Goal: Task Accomplishment & Management: Manage account settings

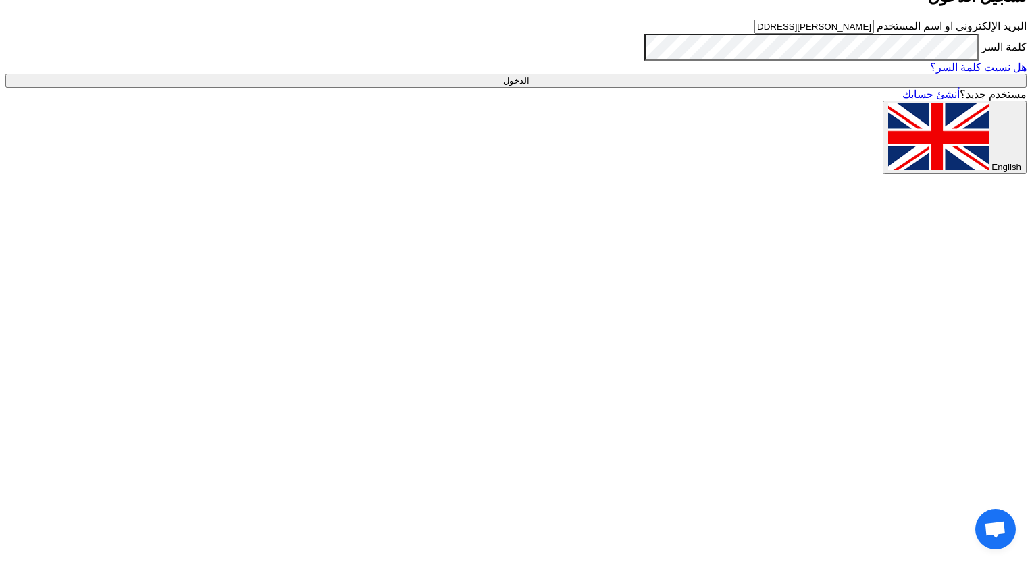
click at [844, 88] on input "الدخول" at bounding box center [515, 81] width 1021 height 14
type input "Sign in"
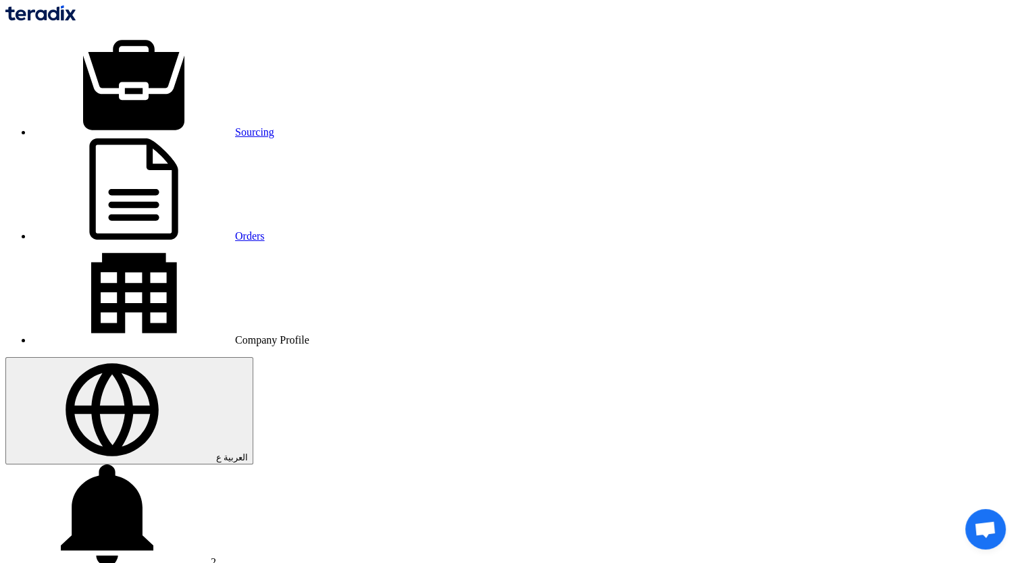
drag, startPoint x: 1019, startPoint y: 126, endPoint x: 1026, endPoint y: 142, distance: 16.9
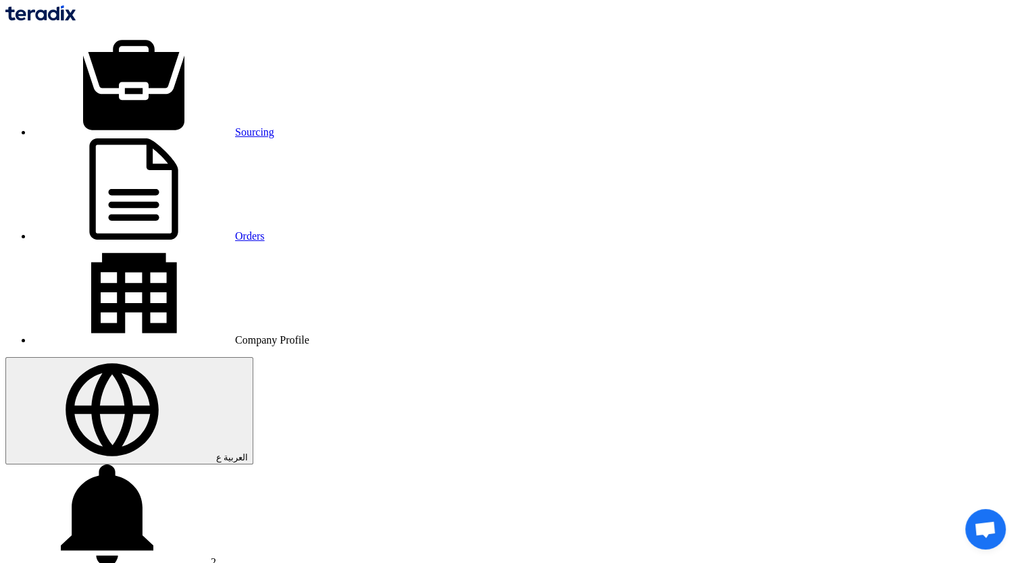
click at [216, 556] on span "1" at bounding box center [213, 561] width 5 height 11
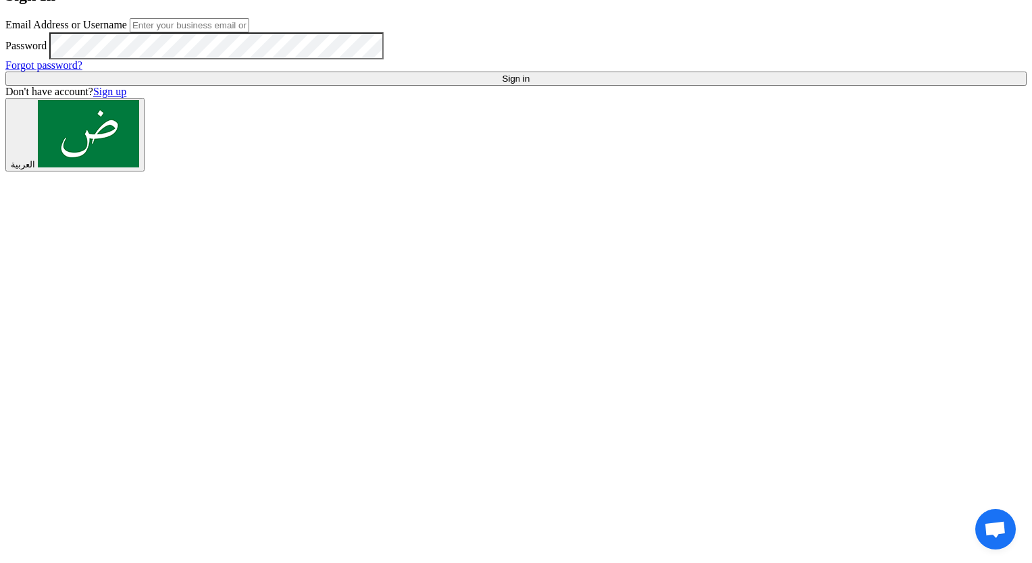
type input "[PERSON_NAME][EMAIL_ADDRESS][DOMAIN_NAME]"
